Goal: Check status: Check status

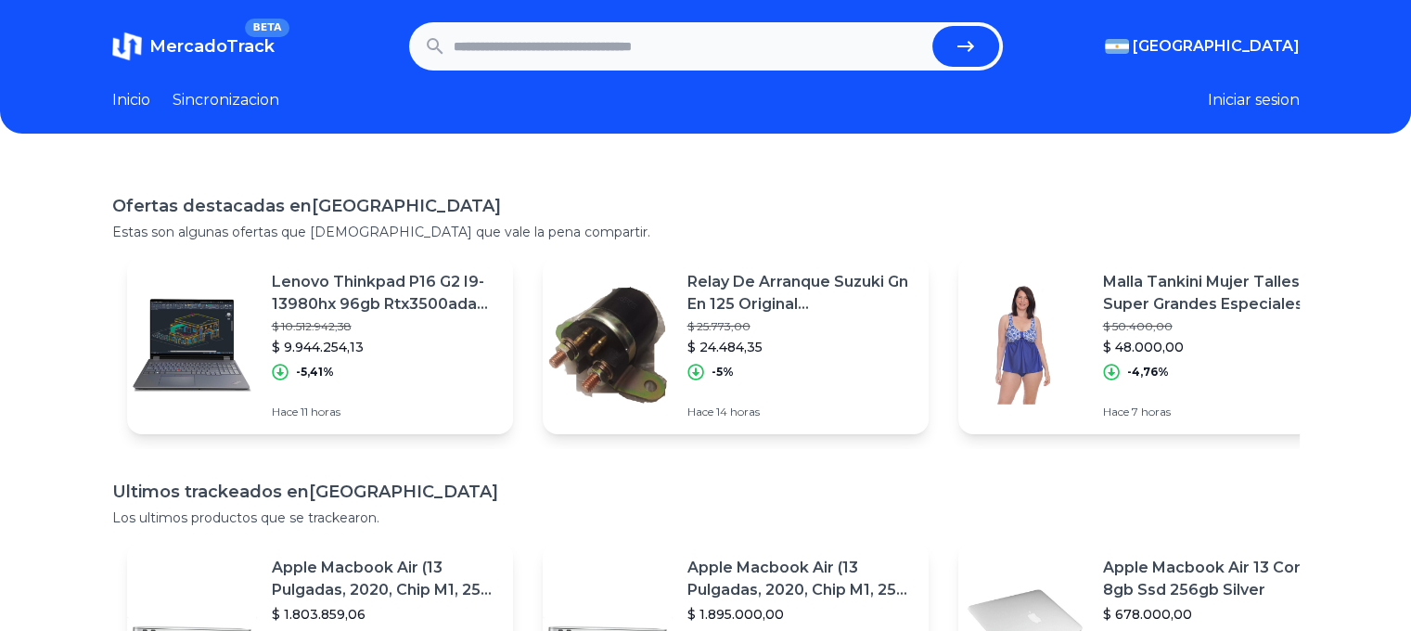
paste input "**********"
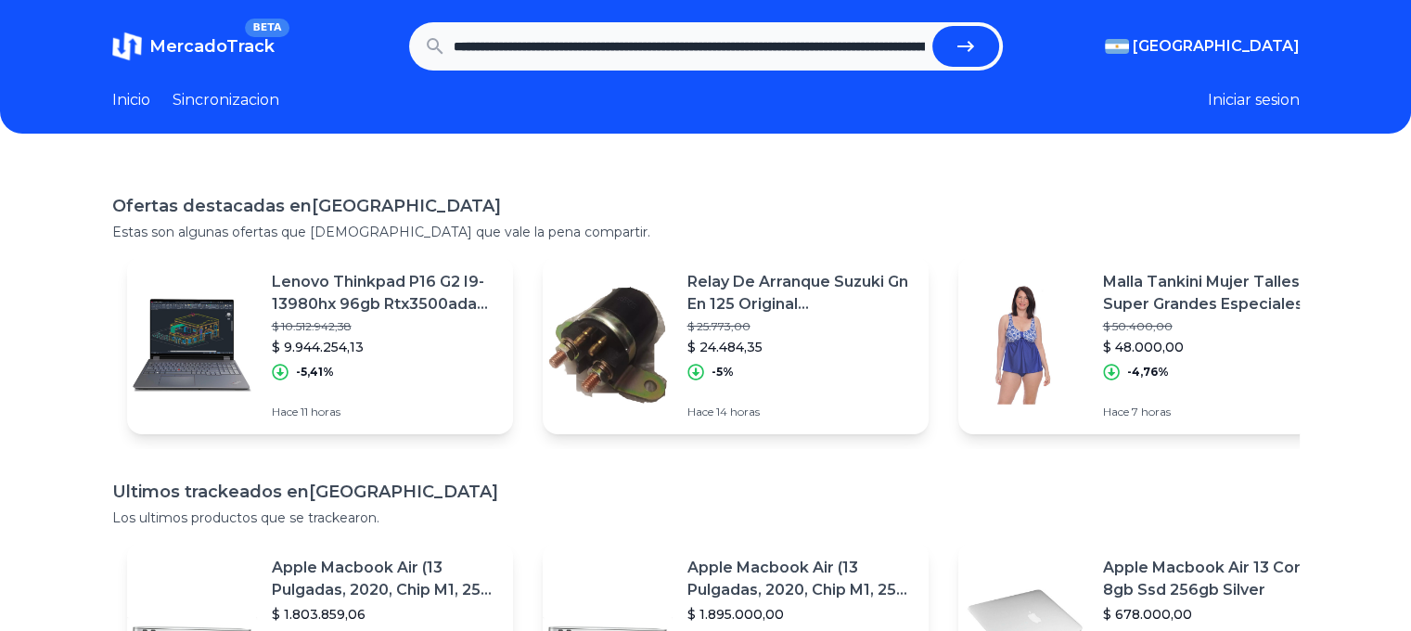
click at [980, 31] on button "submit" at bounding box center [965, 46] width 67 height 41
type input "**********"
